Goal: Use online tool/utility: Use online tool/utility

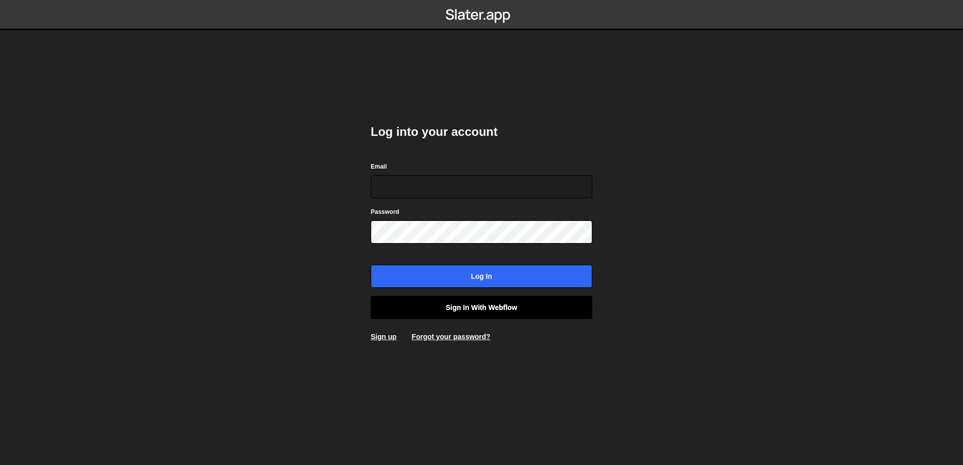
click at [486, 307] on link "Sign in with Webflow" at bounding box center [482, 307] width 222 height 23
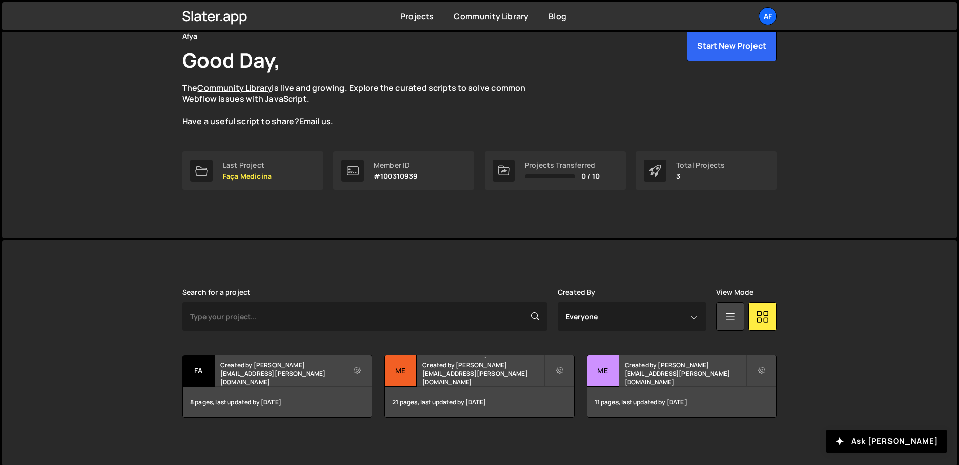
scroll to position [53, 0]
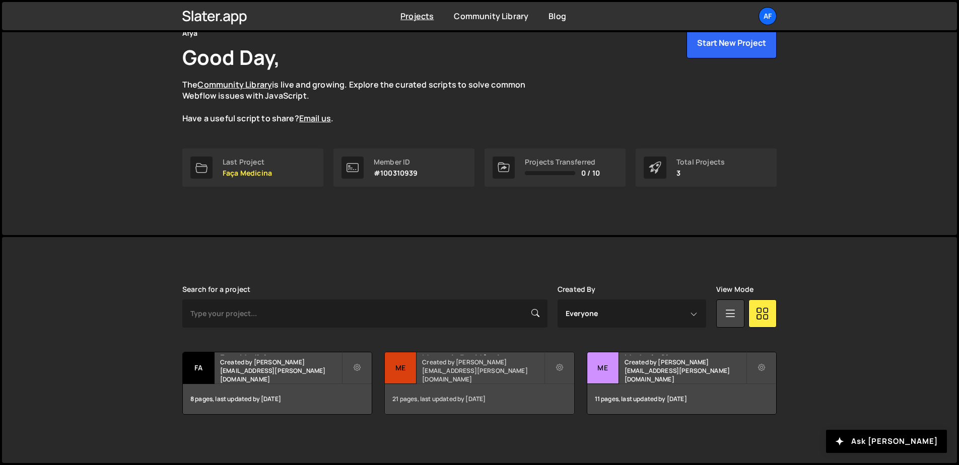
click at [493, 372] on small "Created by [PERSON_NAME][EMAIL_ADDRESS][PERSON_NAME][DOMAIN_NAME]" at bounding box center [482, 371] width 121 height 26
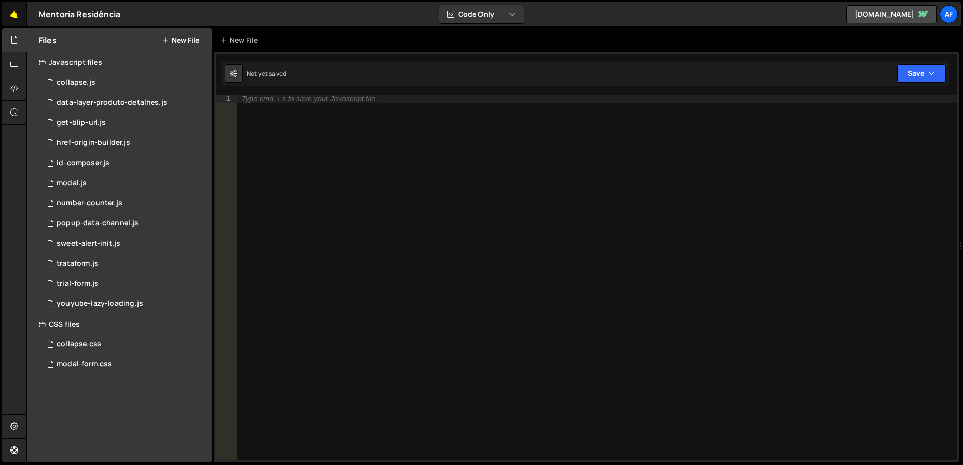
click at [19, 14] on link "🤙" at bounding box center [14, 14] width 25 height 24
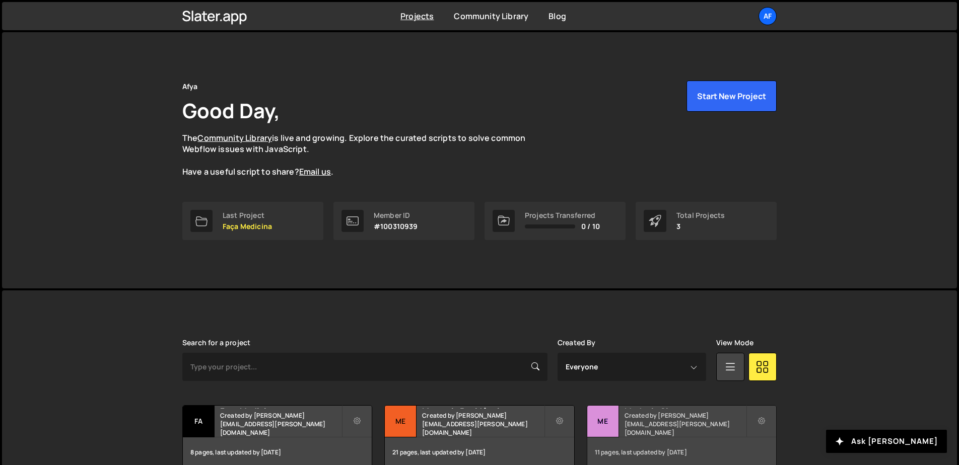
click at [636, 426] on small "Created by hudson.oliveira@afya.com.br" at bounding box center [684, 424] width 121 height 26
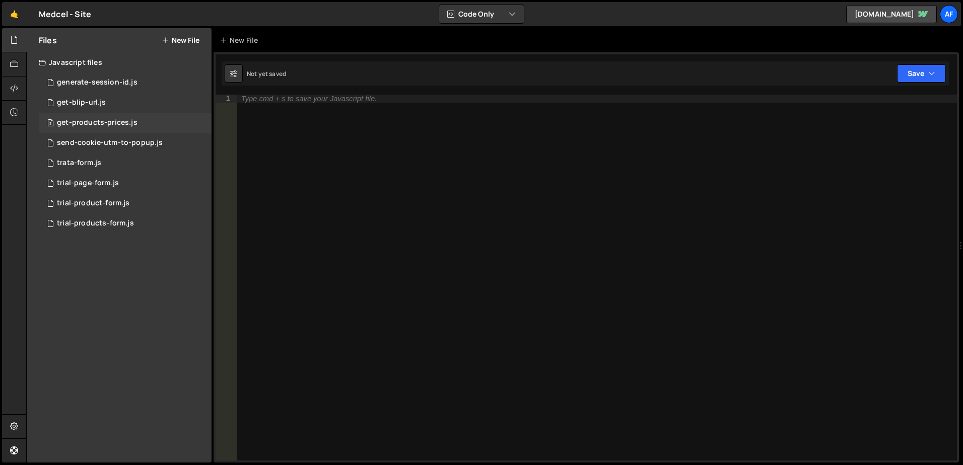
click at [100, 125] on div "get-products-prices.js" at bounding box center [97, 122] width 81 height 9
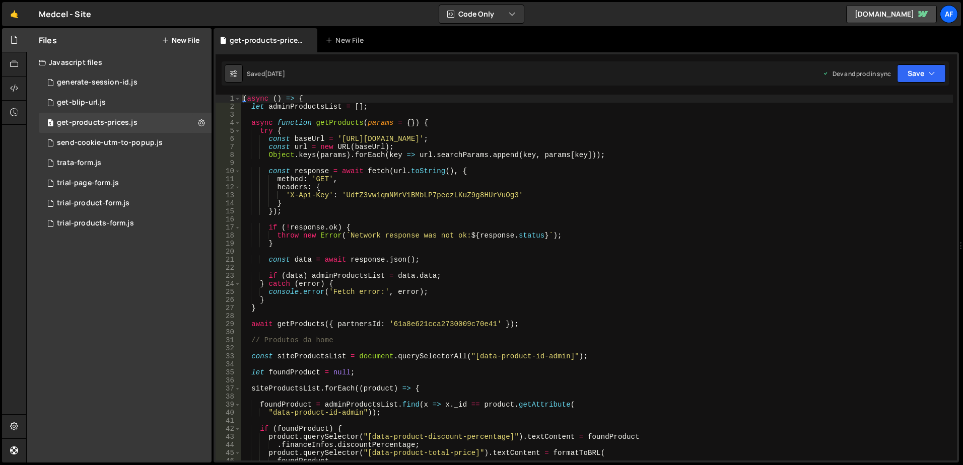
type textarea "await getProducts({ partnersId: '61a8e621cca2730009c70e41' });"
click at [638, 322] on div "( async ( ) => { let adminProductsList = [ ] ; async function getProducts ( par…" at bounding box center [597, 286] width 712 height 382
